Goal: Task Accomplishment & Management: Use online tool/utility

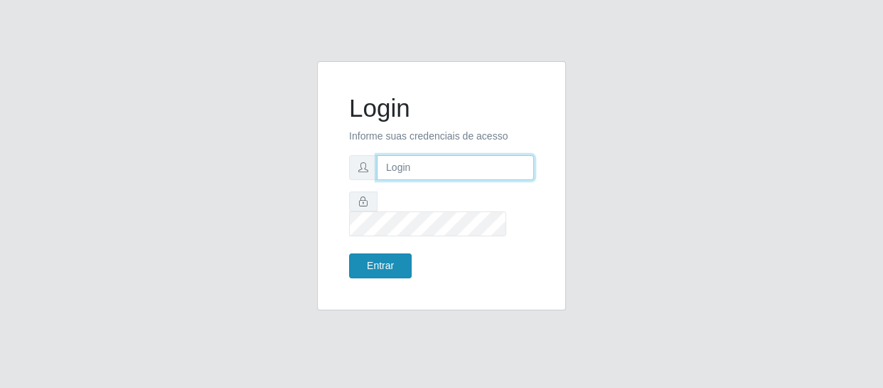
type input "[EMAIL_ADDRESS][DOMAIN_NAME]"
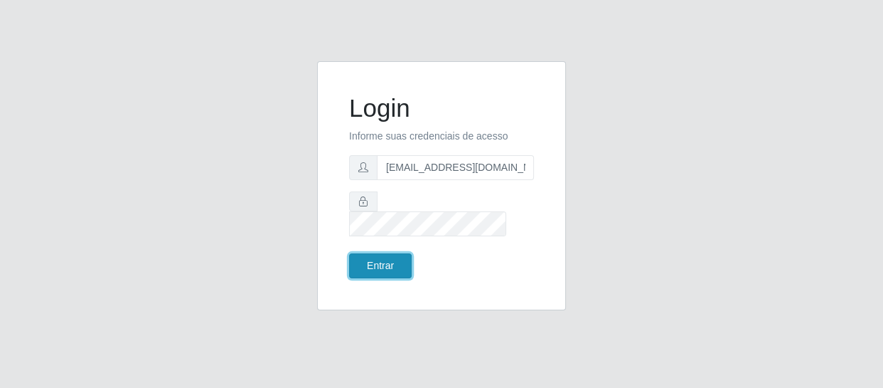
click at [368, 253] on button "Entrar" at bounding box center [380, 265] width 63 height 25
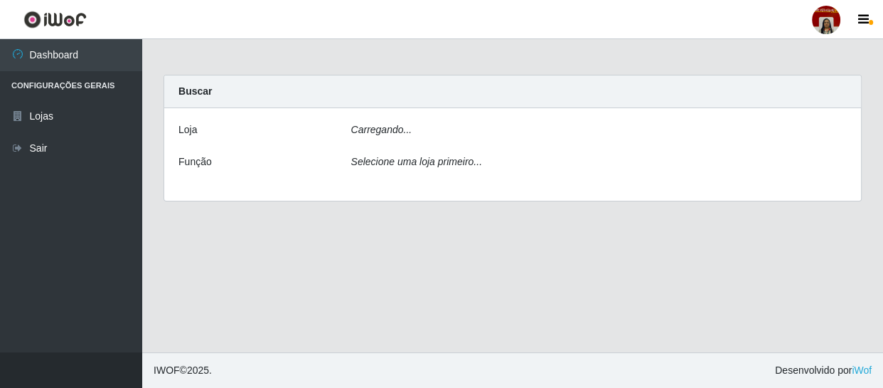
click at [361, 257] on main "Carregando... Buscar [PERSON_NAME]... Função Selecione uma loja primeiro..." at bounding box center [512, 195] width 741 height 313
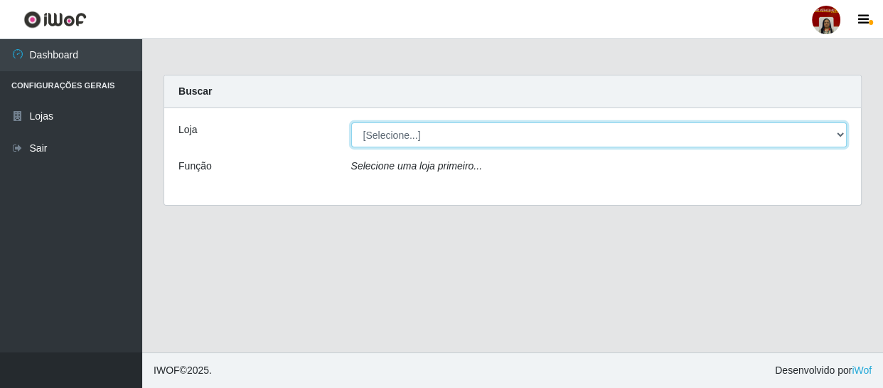
click at [408, 134] on select "[Selecione...] Mar Vermelho - Loja 04" at bounding box center [599, 134] width 496 height 25
select select "251"
click at [351, 122] on select "[Selecione...] Mar Vermelho - Loja 04" at bounding box center [599, 134] width 496 height 25
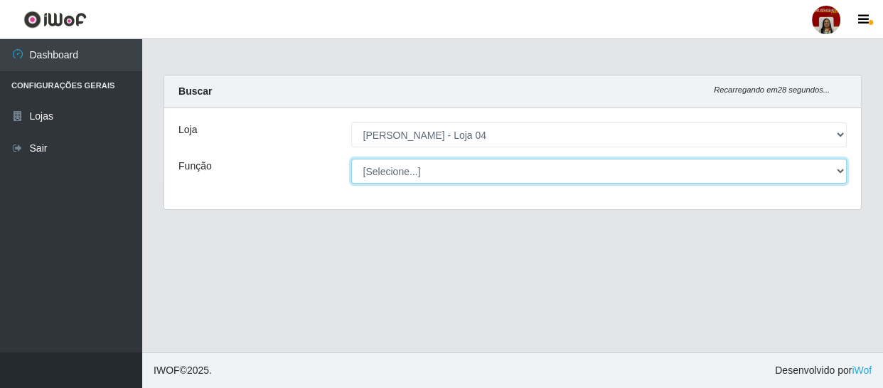
click at [410, 166] on select "[Selecione...] ASG ASG + ASG ++ Auxiliar de Depósito Auxiliar de Depósito + Aux…" at bounding box center [599, 171] width 496 height 25
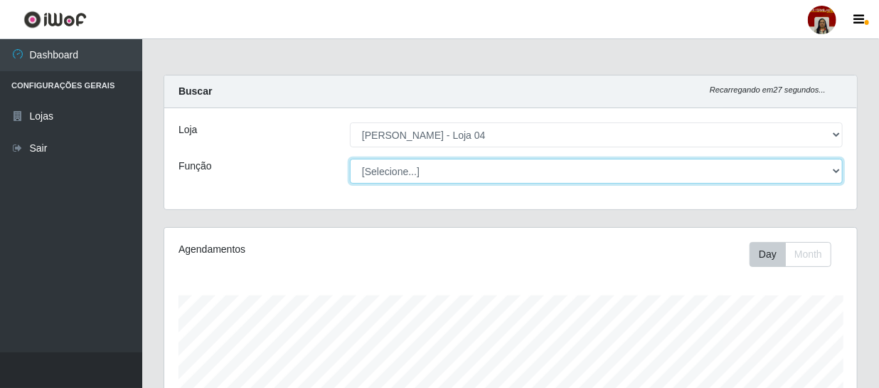
scroll to position [295, 693]
select select "22"
click at [350, 159] on select "[Selecione...] ASG ASG + ASG ++ Auxiliar de Depósito Auxiliar de Depósito + Aux…" at bounding box center [596, 171] width 493 height 25
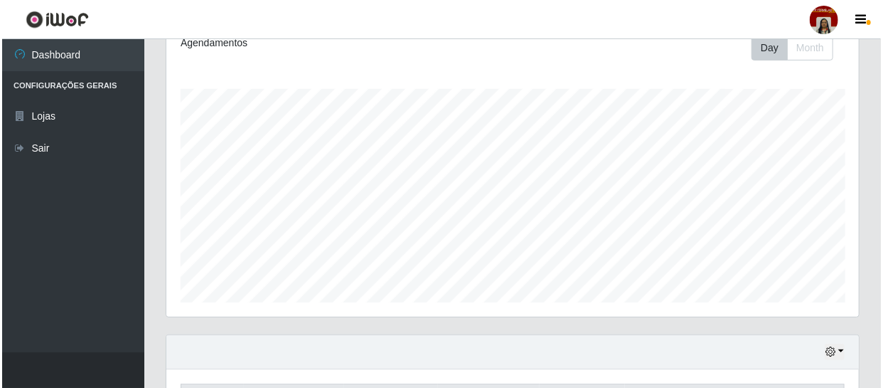
scroll to position [391, 0]
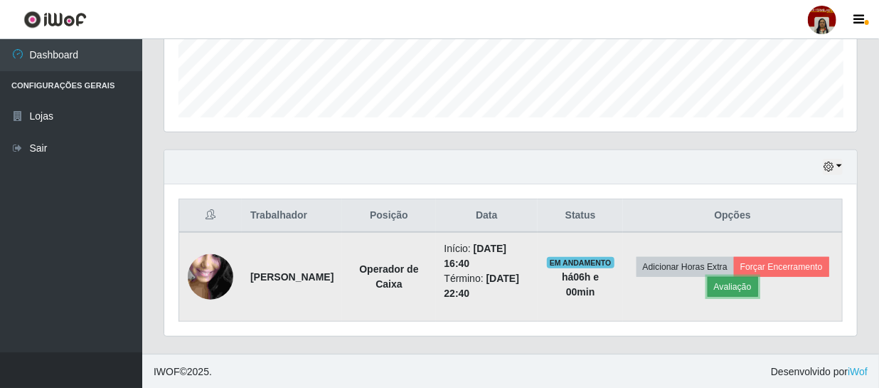
click at [758, 281] on button "Avaliação" at bounding box center [733, 287] width 51 height 20
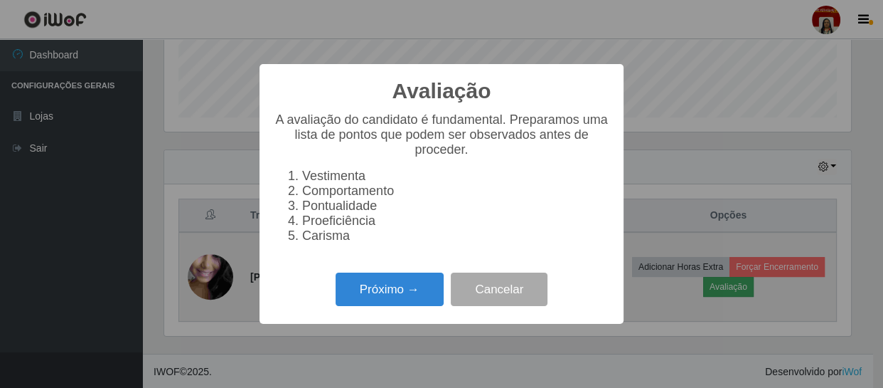
scroll to position [295, 686]
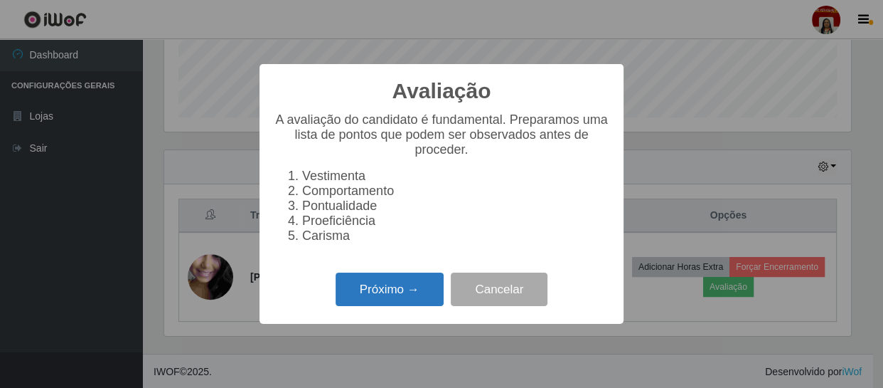
click at [423, 295] on button "Próximo →" at bounding box center [390, 288] width 108 height 33
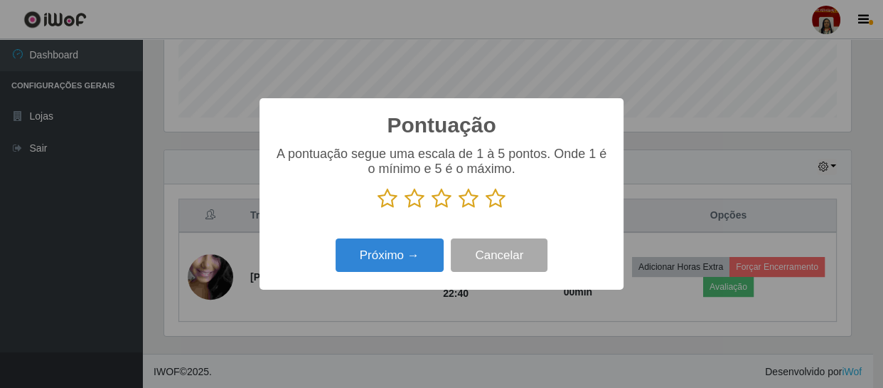
scroll to position [710996, 710604]
click at [493, 200] on icon at bounding box center [496, 198] width 20 height 21
click at [486, 209] on input "radio" at bounding box center [486, 209] width 0 height 0
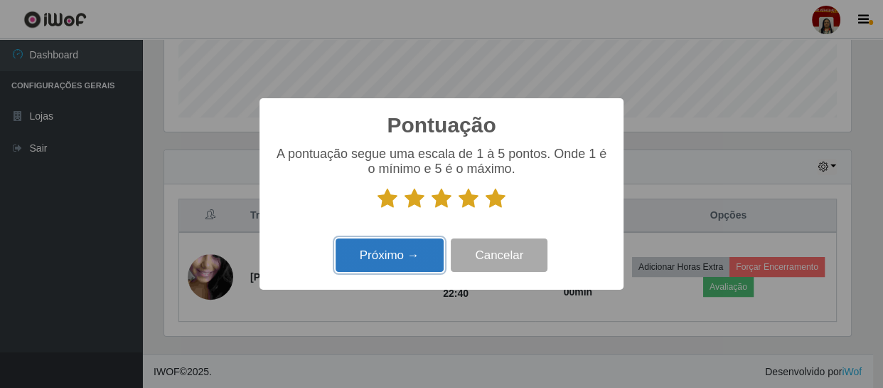
click at [420, 253] on button "Próximo →" at bounding box center [390, 254] width 108 height 33
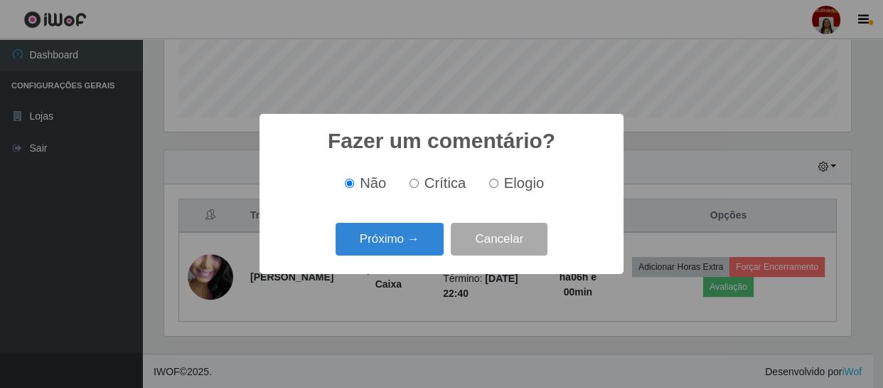
click at [420, 253] on button "Próximo →" at bounding box center [390, 239] width 108 height 33
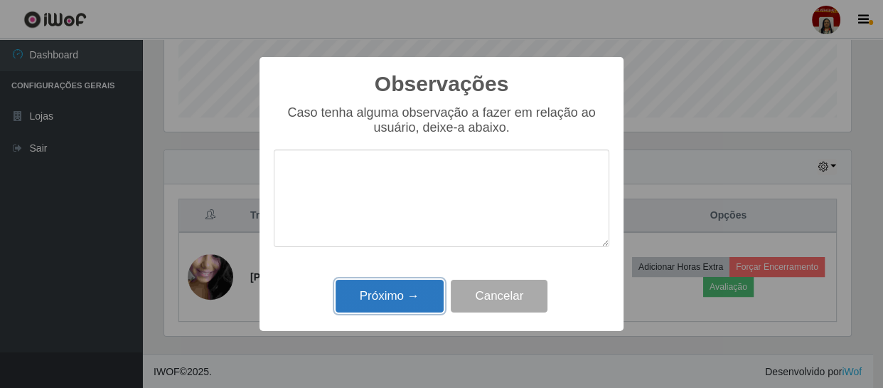
click at [415, 288] on button "Próximo →" at bounding box center [390, 296] width 108 height 33
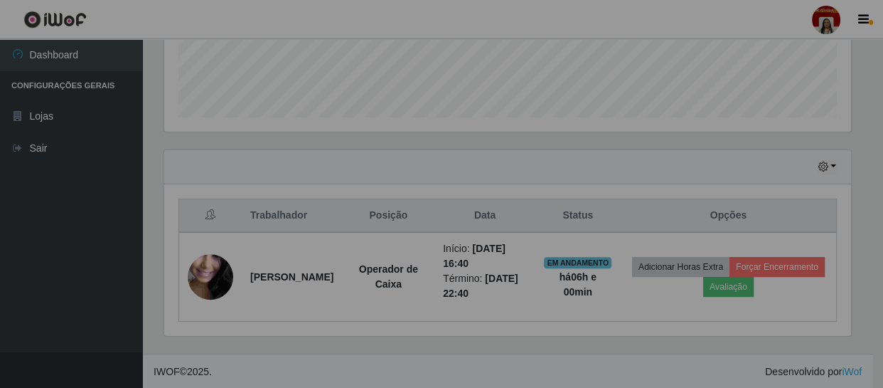
scroll to position [295, 693]
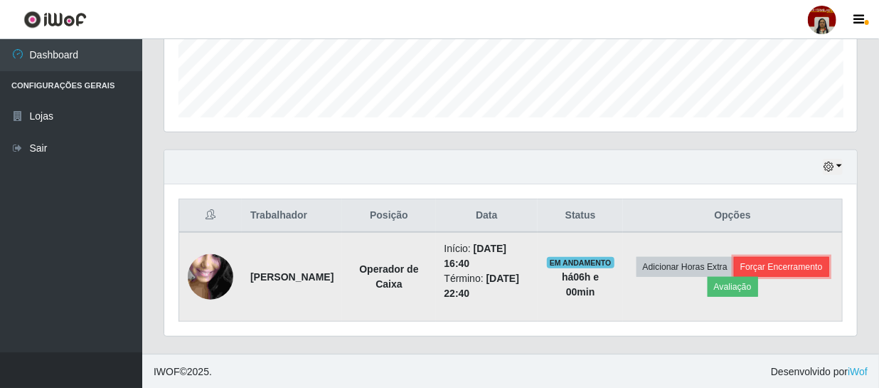
click at [734, 277] on button "Forçar Encerramento" at bounding box center [781, 267] width 95 height 20
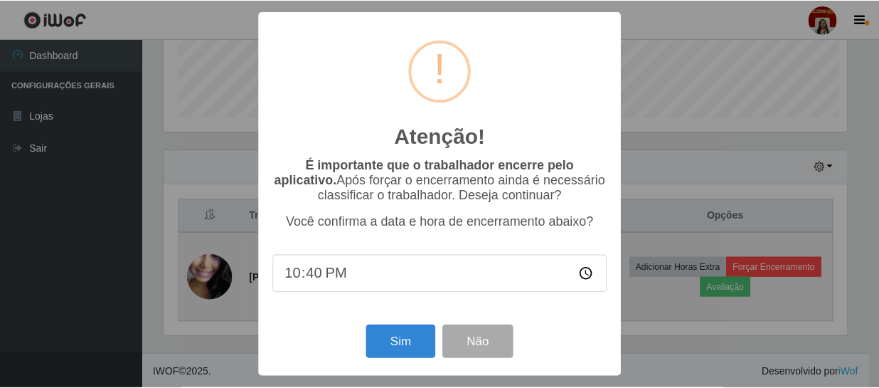
scroll to position [295, 686]
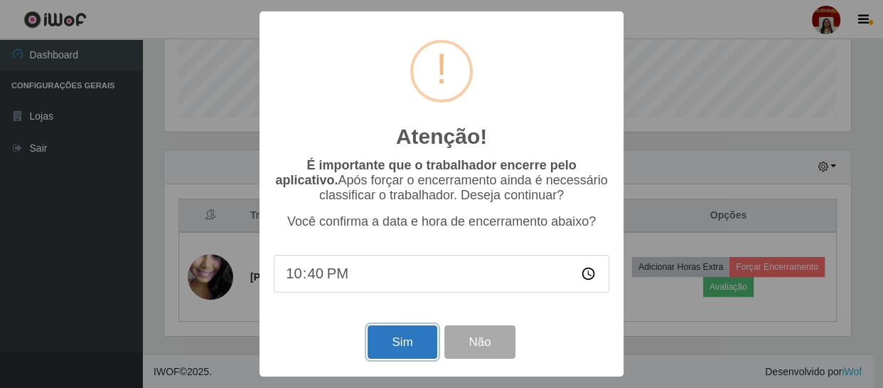
click at [413, 343] on button "Sim" at bounding box center [402, 341] width 69 height 33
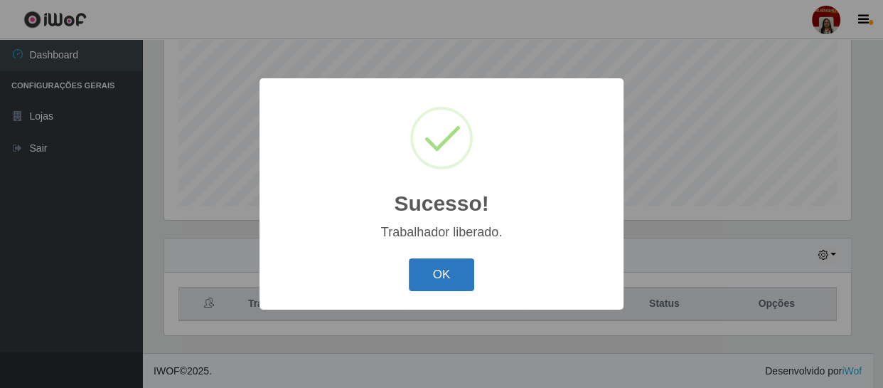
click at [438, 268] on button "OK" at bounding box center [442, 274] width 66 height 33
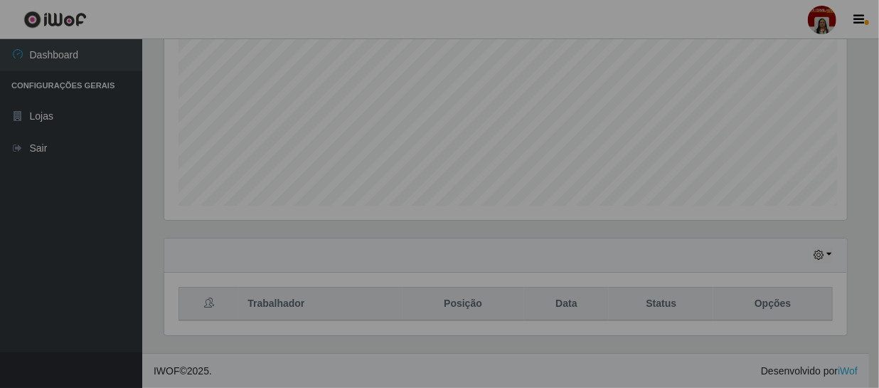
scroll to position [295, 693]
